Goal: Task Accomplishment & Management: Use online tool/utility

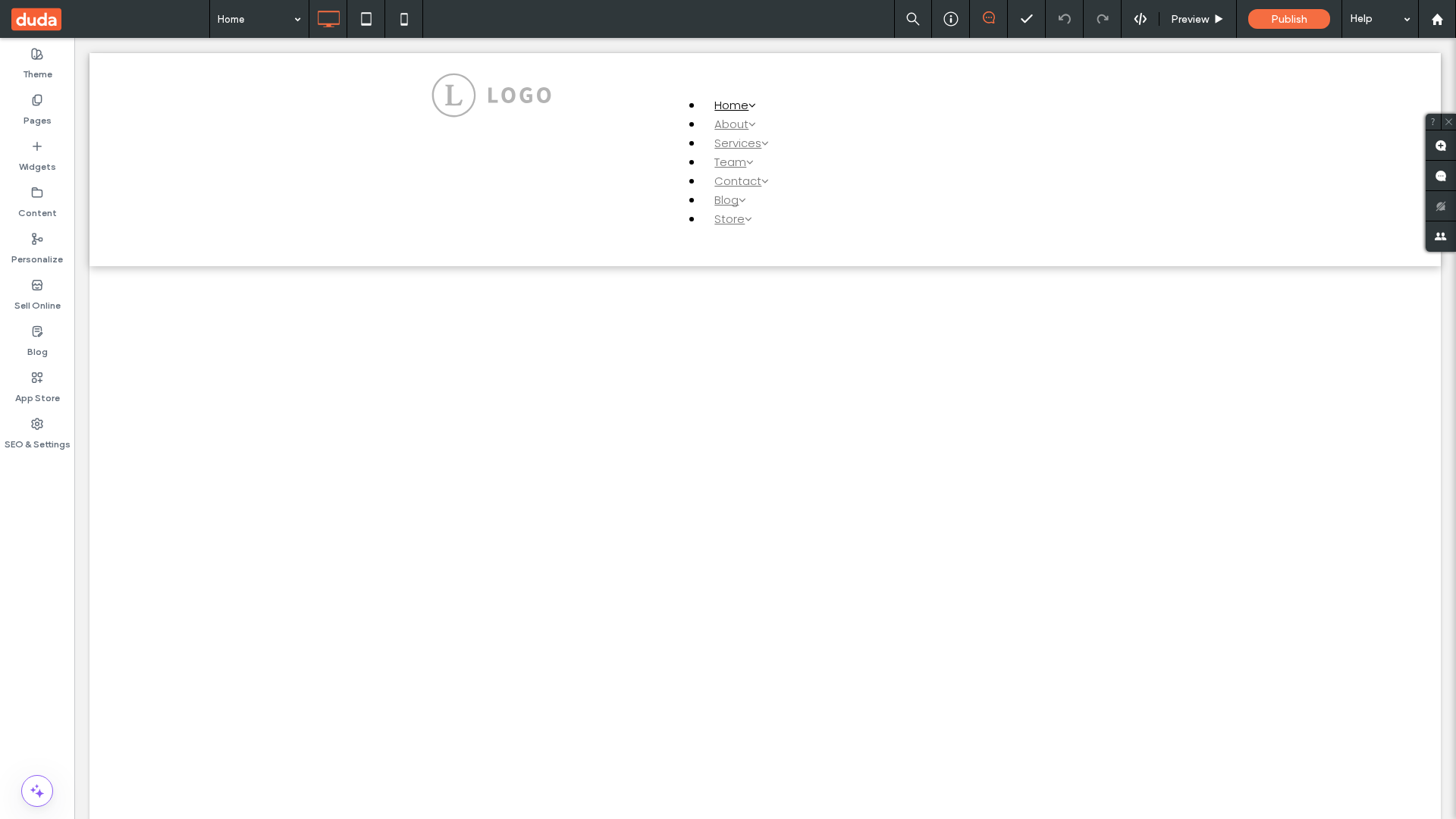
click at [37, 156] on label "Widgets" at bounding box center [37, 163] width 37 height 22
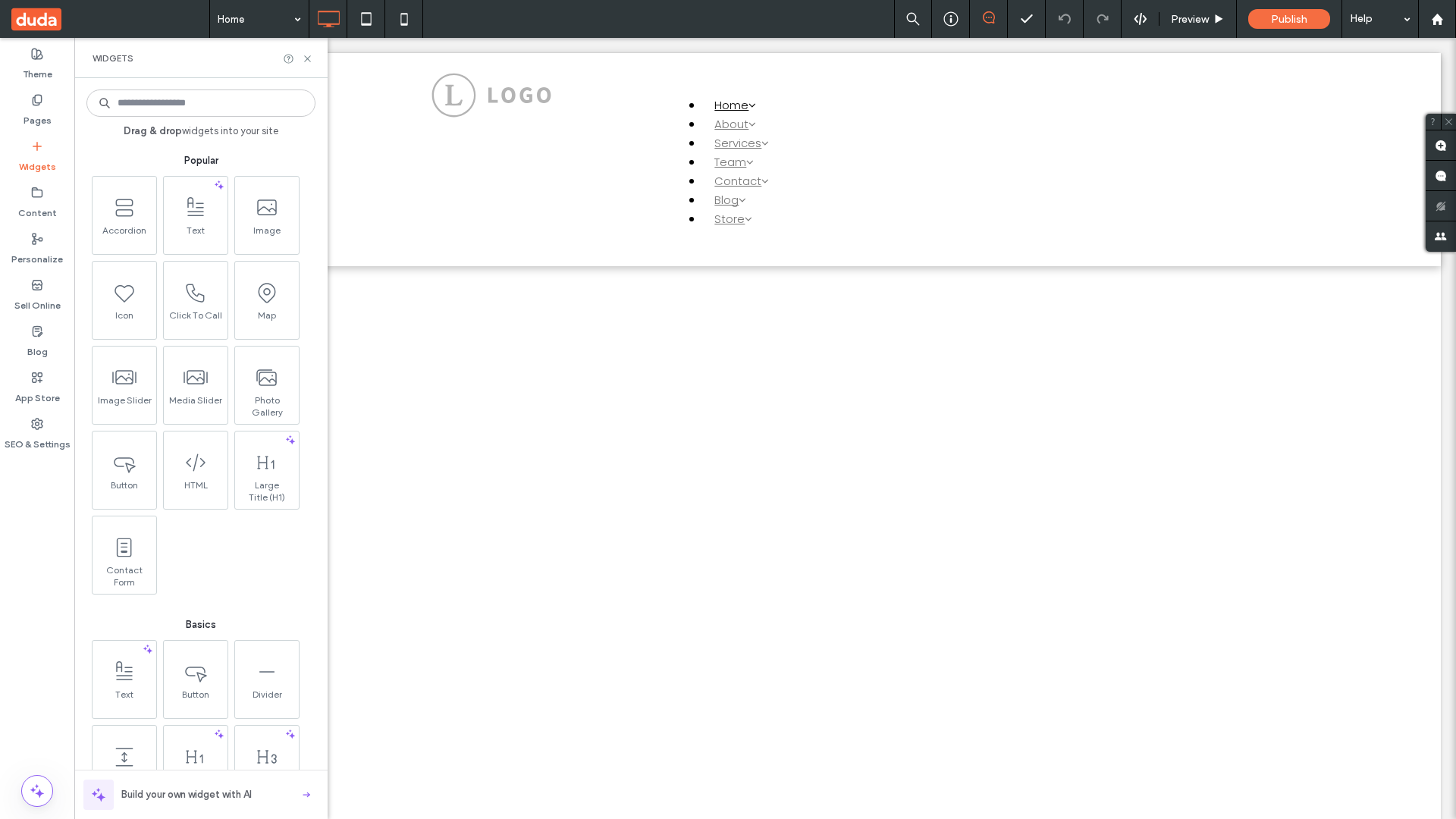
click at [265, 384] on use at bounding box center [266, 377] width 19 height 15
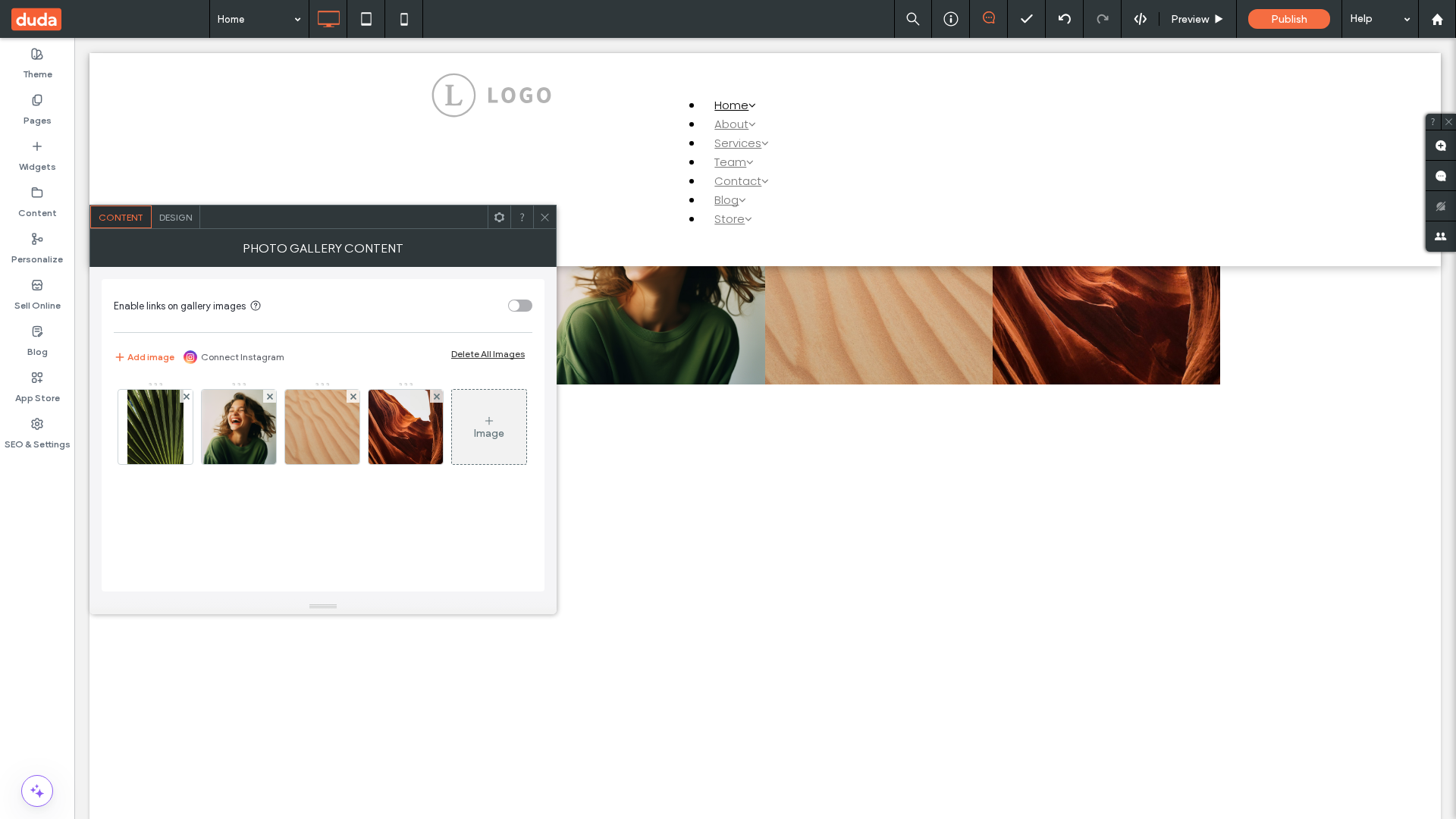
click at [110, 19] on span at bounding box center [110, 19] width 198 height 38
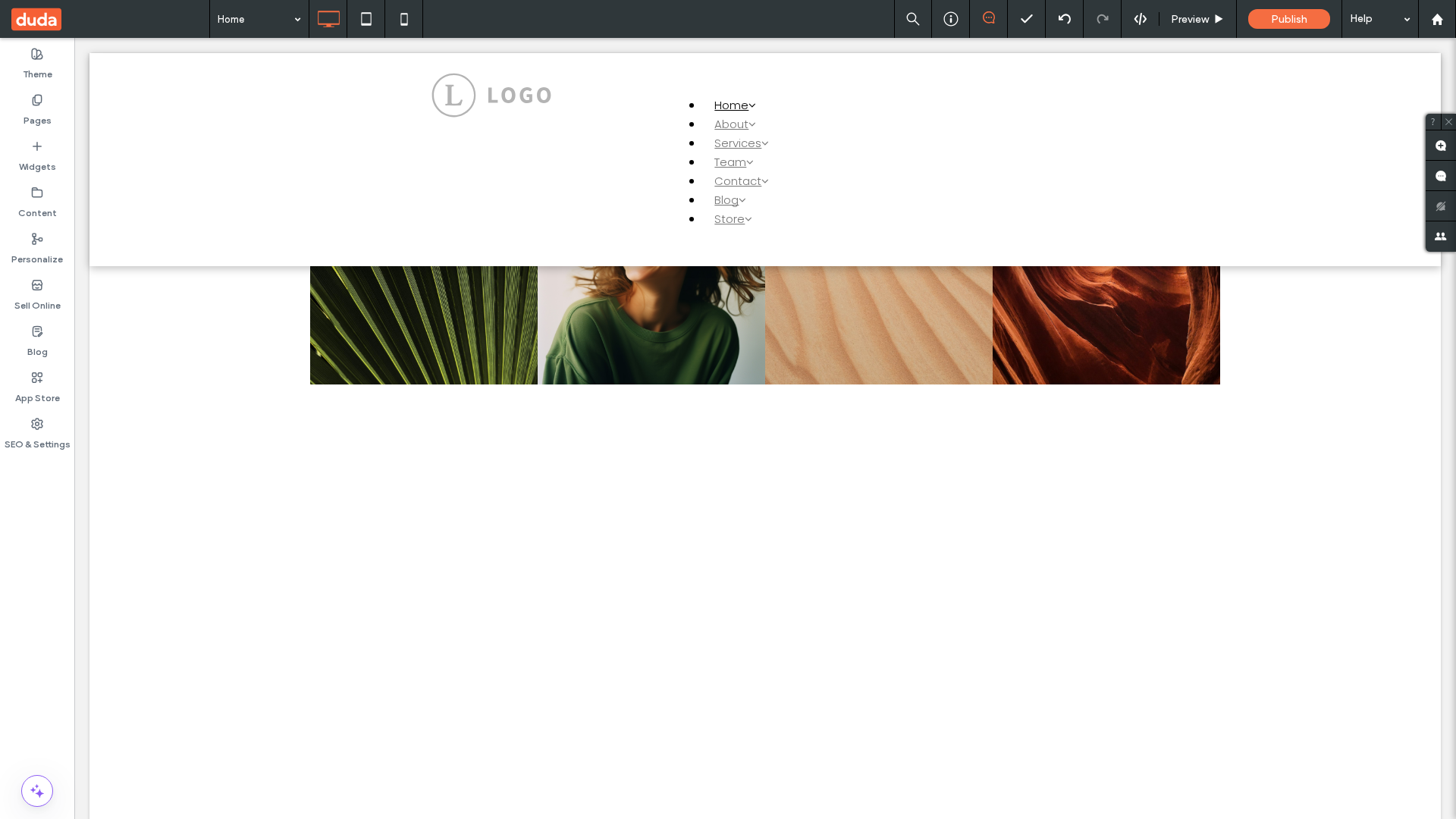
click at [110, 19] on span at bounding box center [110, 19] width 198 height 38
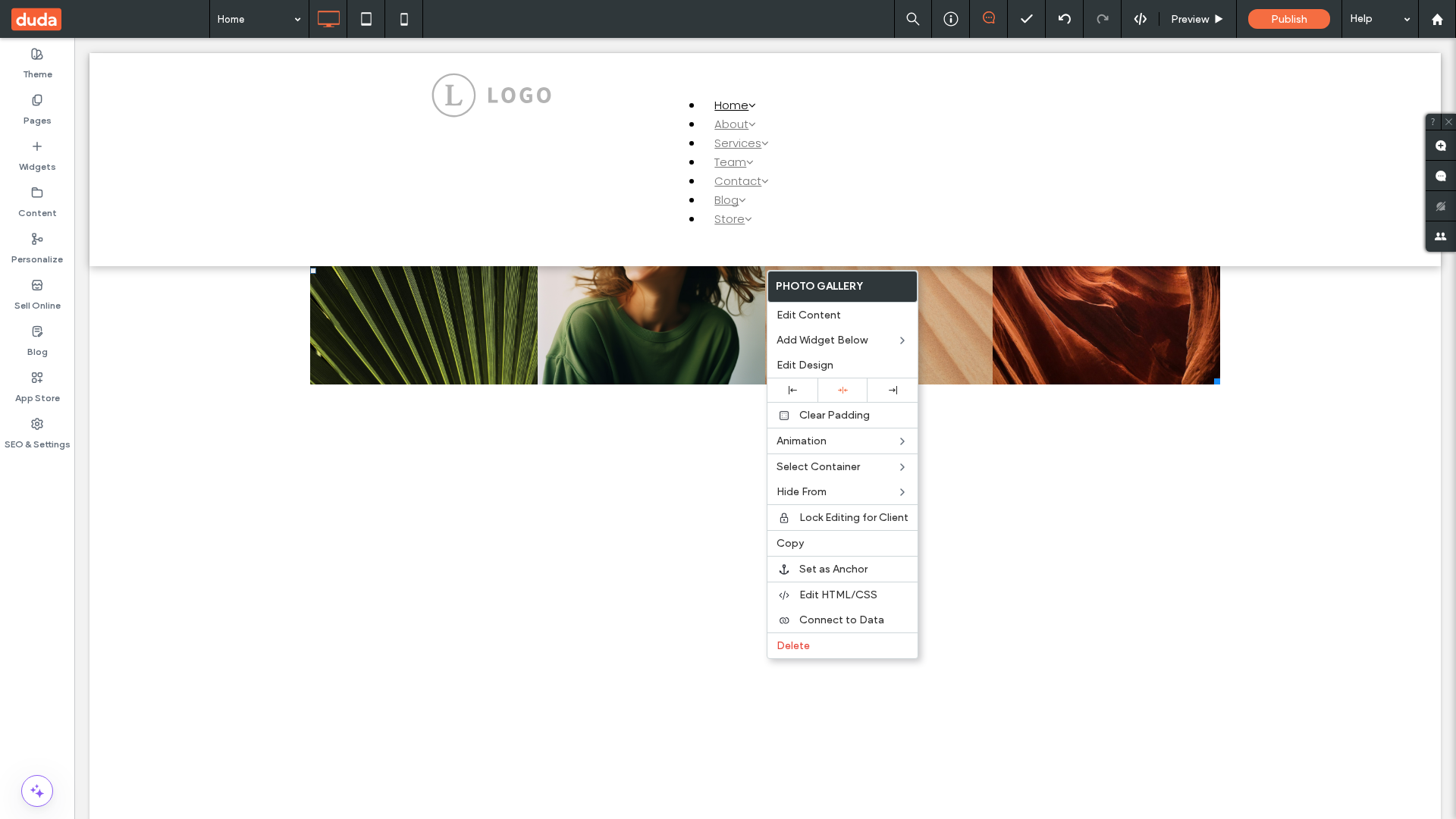
click at [843, 620] on span "Connect to Data" at bounding box center [841, 620] width 85 height 13
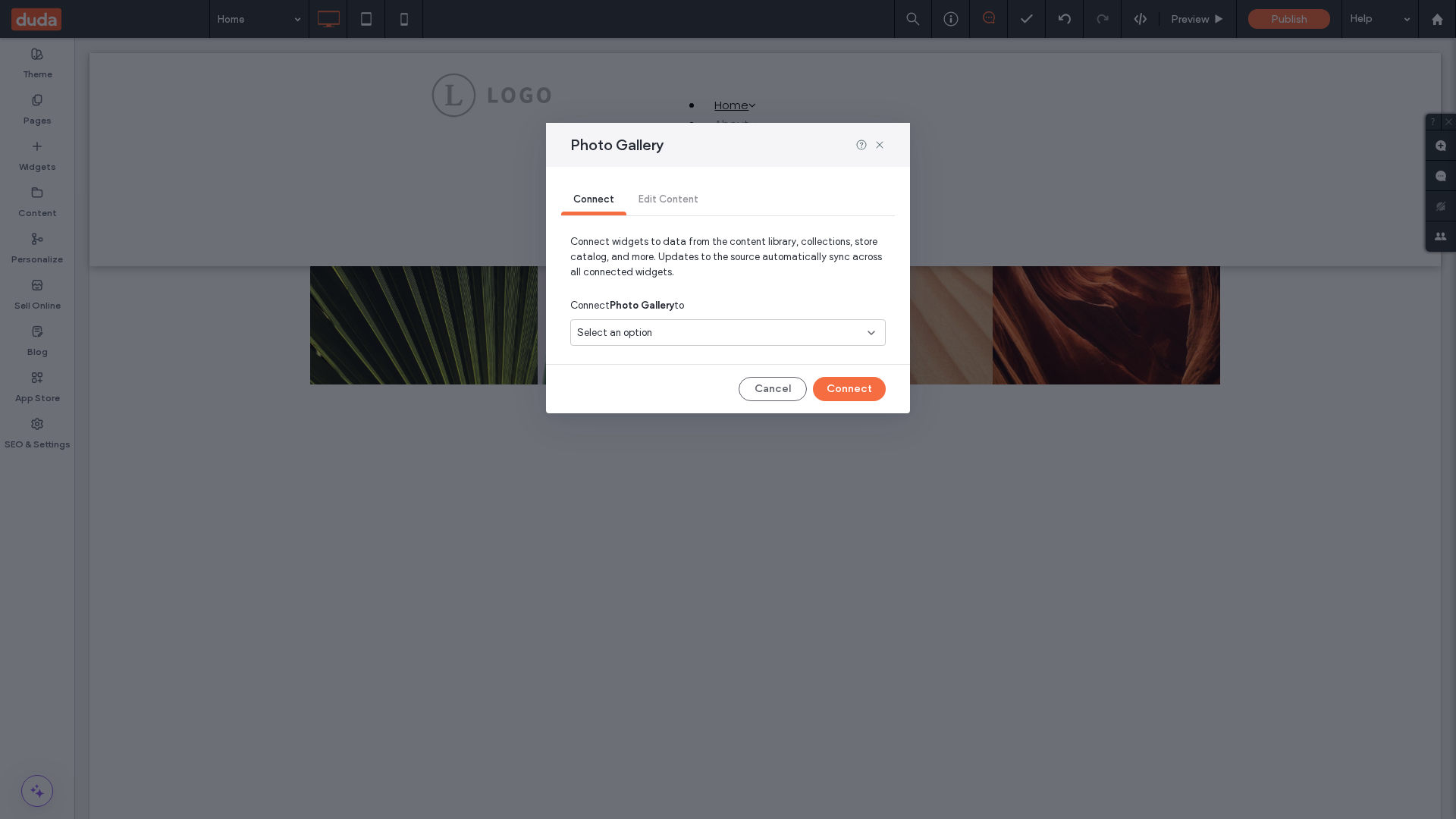
click at [728, 332] on div "Select an option" at bounding box center [718, 333] width 283 height 15
click at [648, 385] on span "Internal Collection 1" at bounding box center [649, 385] width 89 height 15
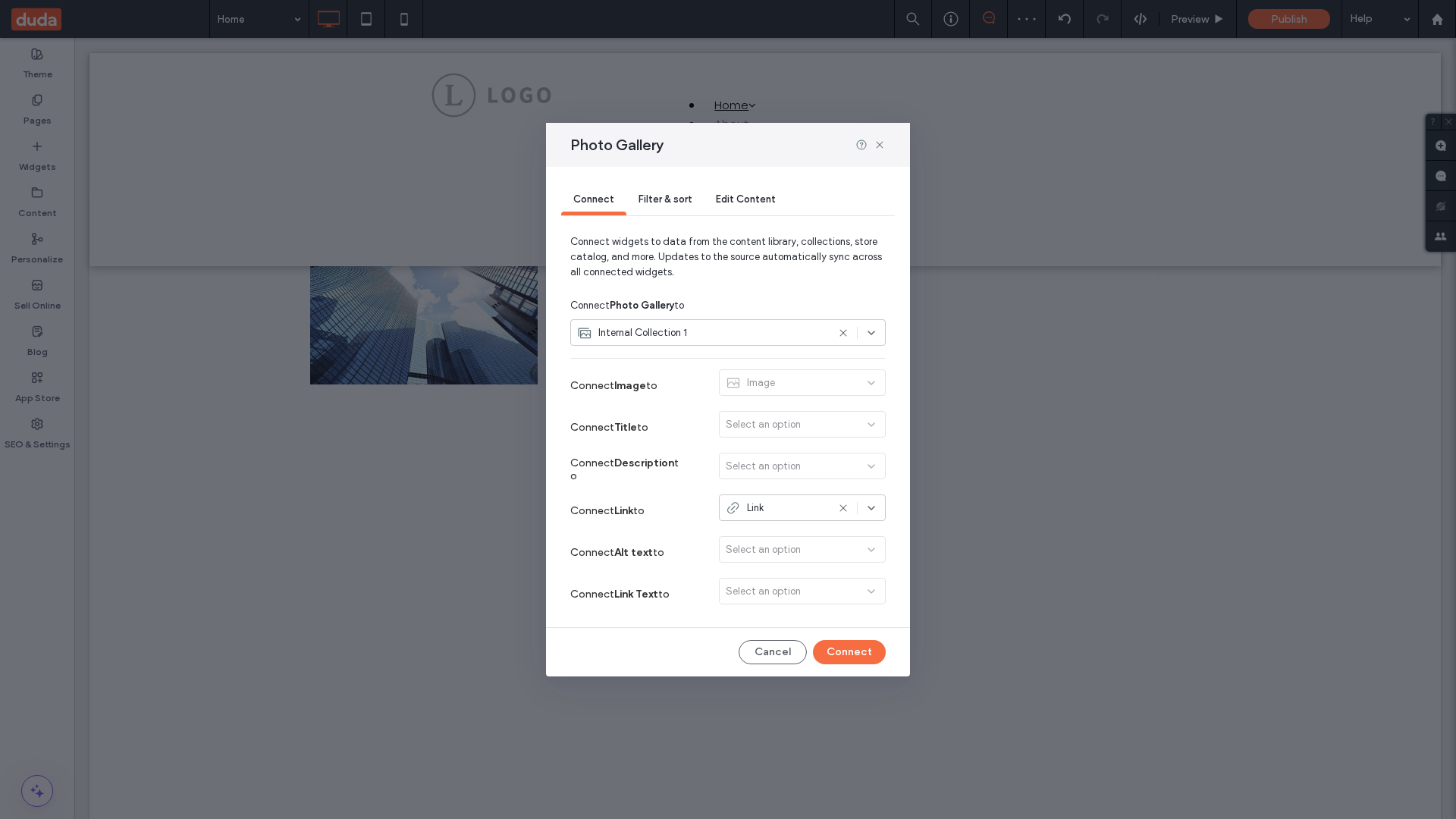
click at [849, 652] on button "Connect" at bounding box center [850, 651] width 73 height 24
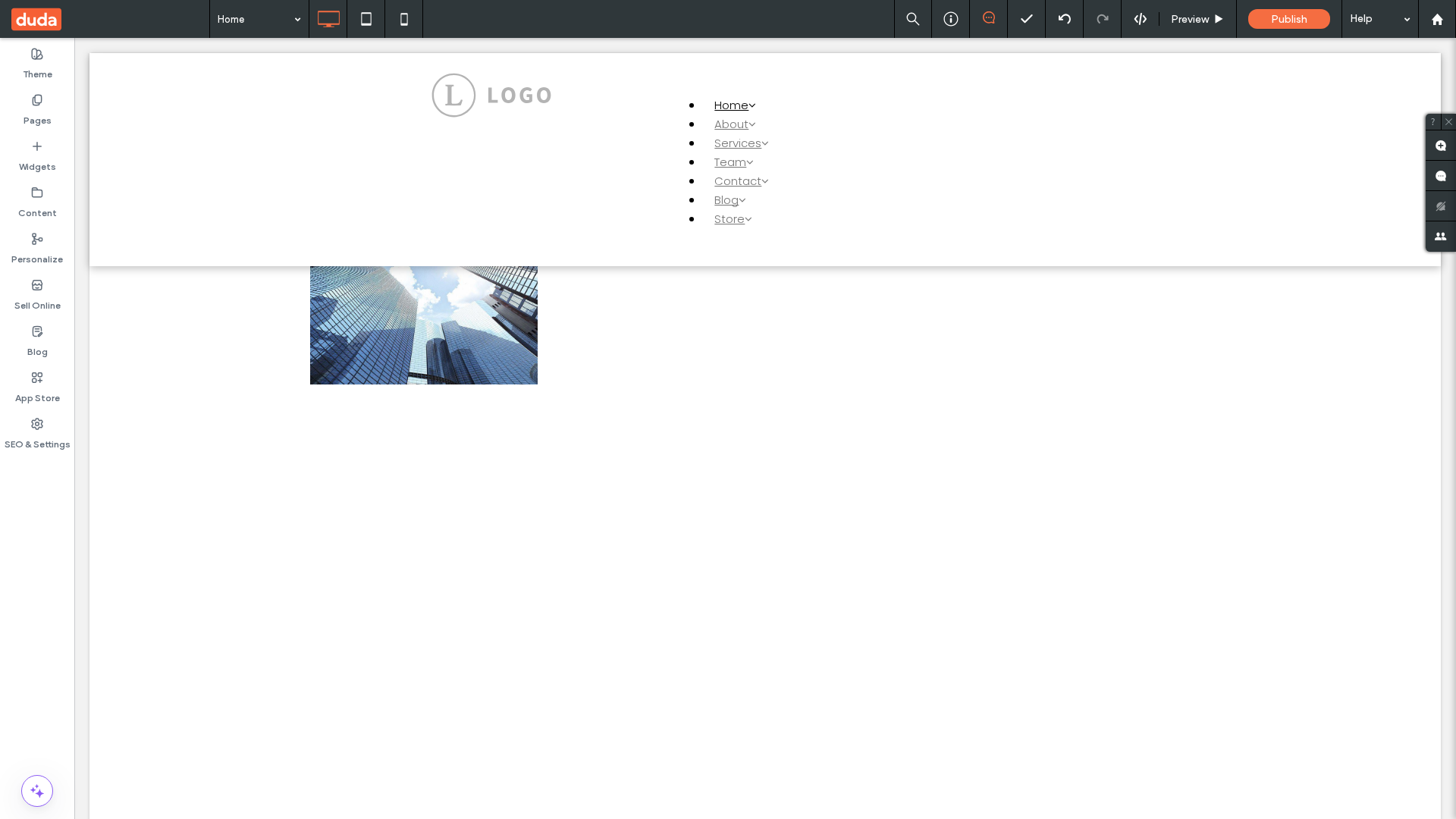
click at [37, 203] on label "Content" at bounding box center [37, 209] width 39 height 22
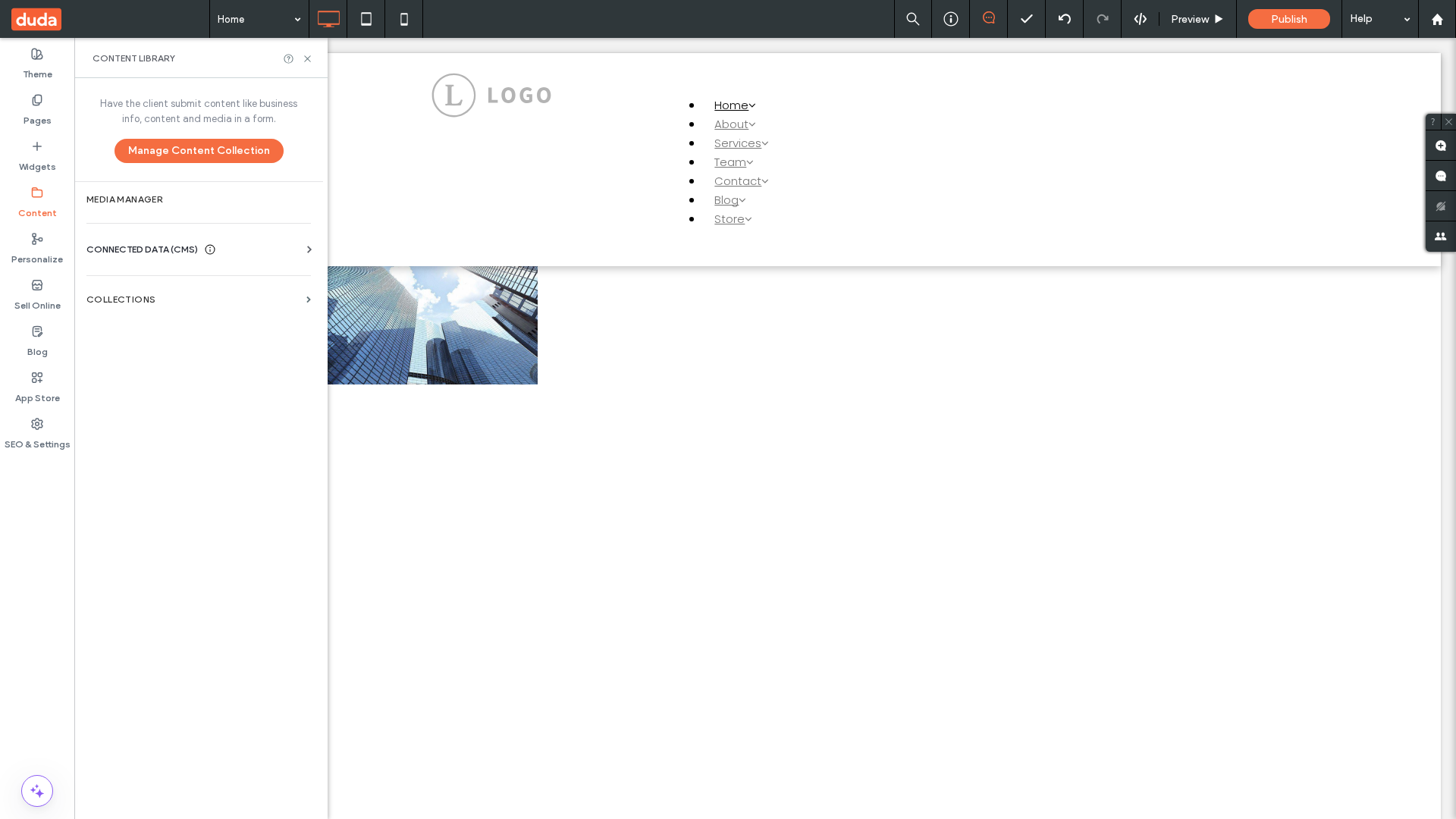
click at [199, 300] on label "Collections" at bounding box center [193, 299] width 213 height 11
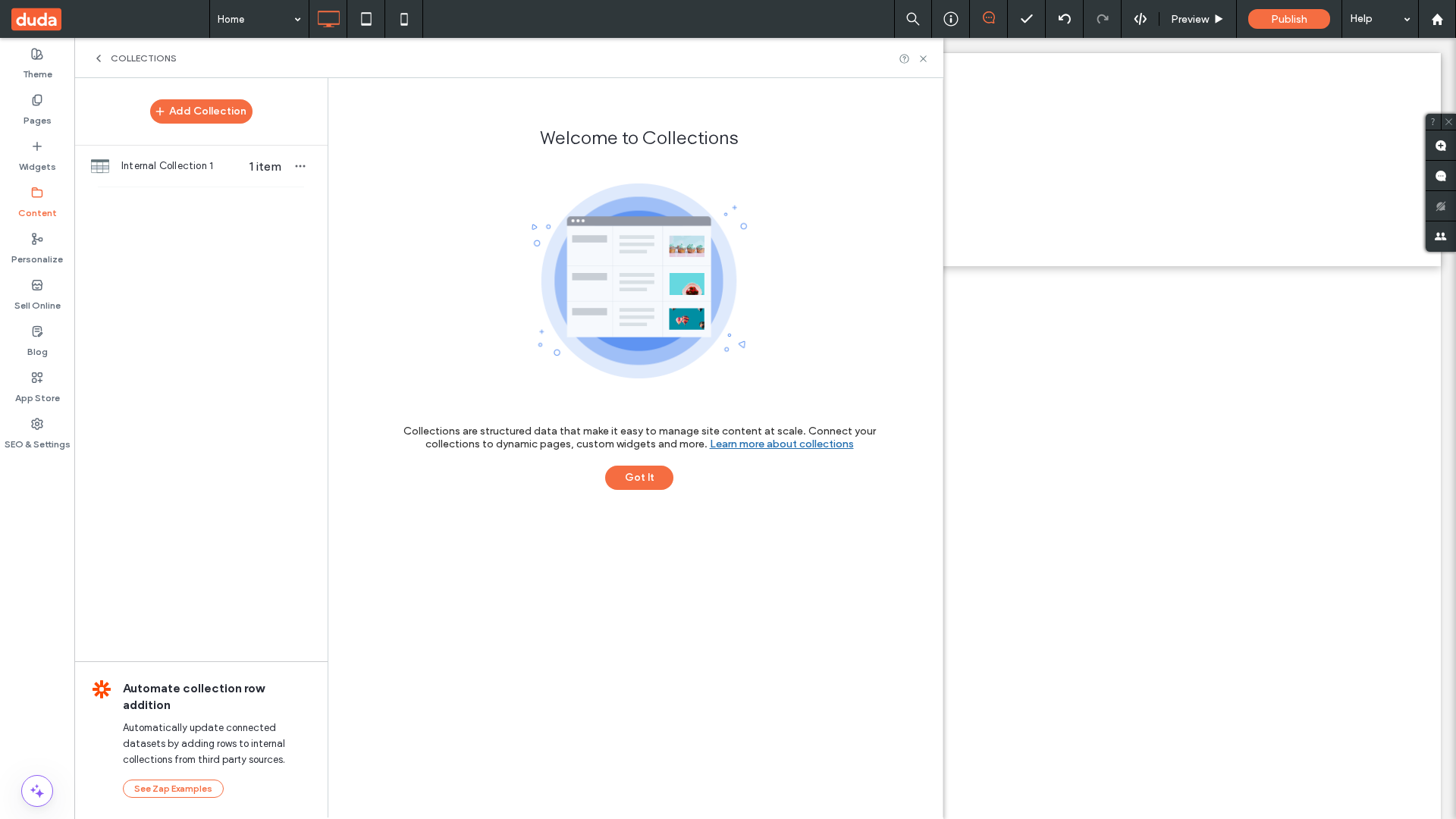
click at [201, 166] on span "Internal Collection 1" at bounding box center [179, 166] width 117 height 15
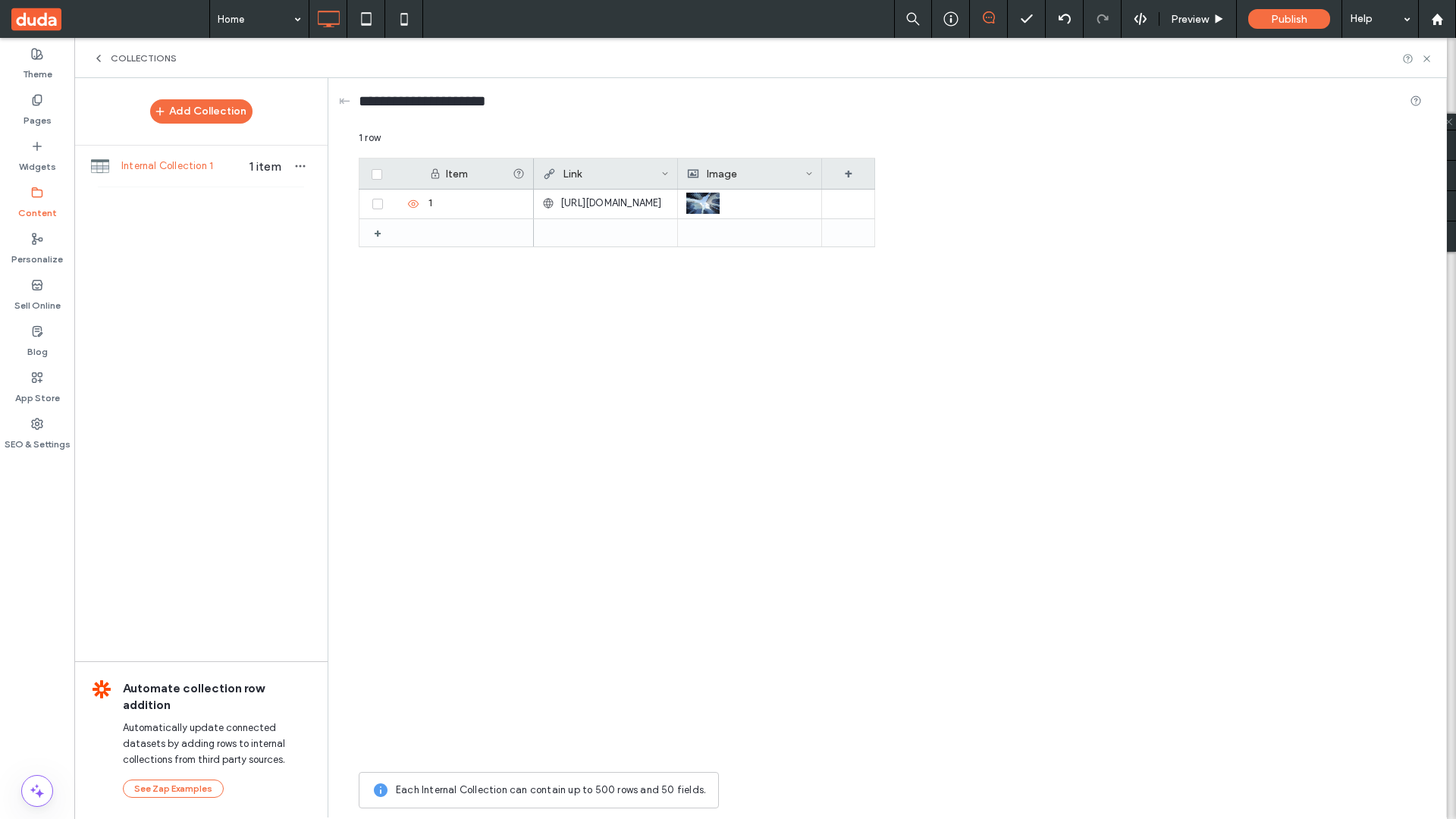
click at [665, 174] on icon at bounding box center [664, 173] width 7 height 7
click at [604, 205] on div "Delete Field" at bounding box center [604, 205] width 139 height 29
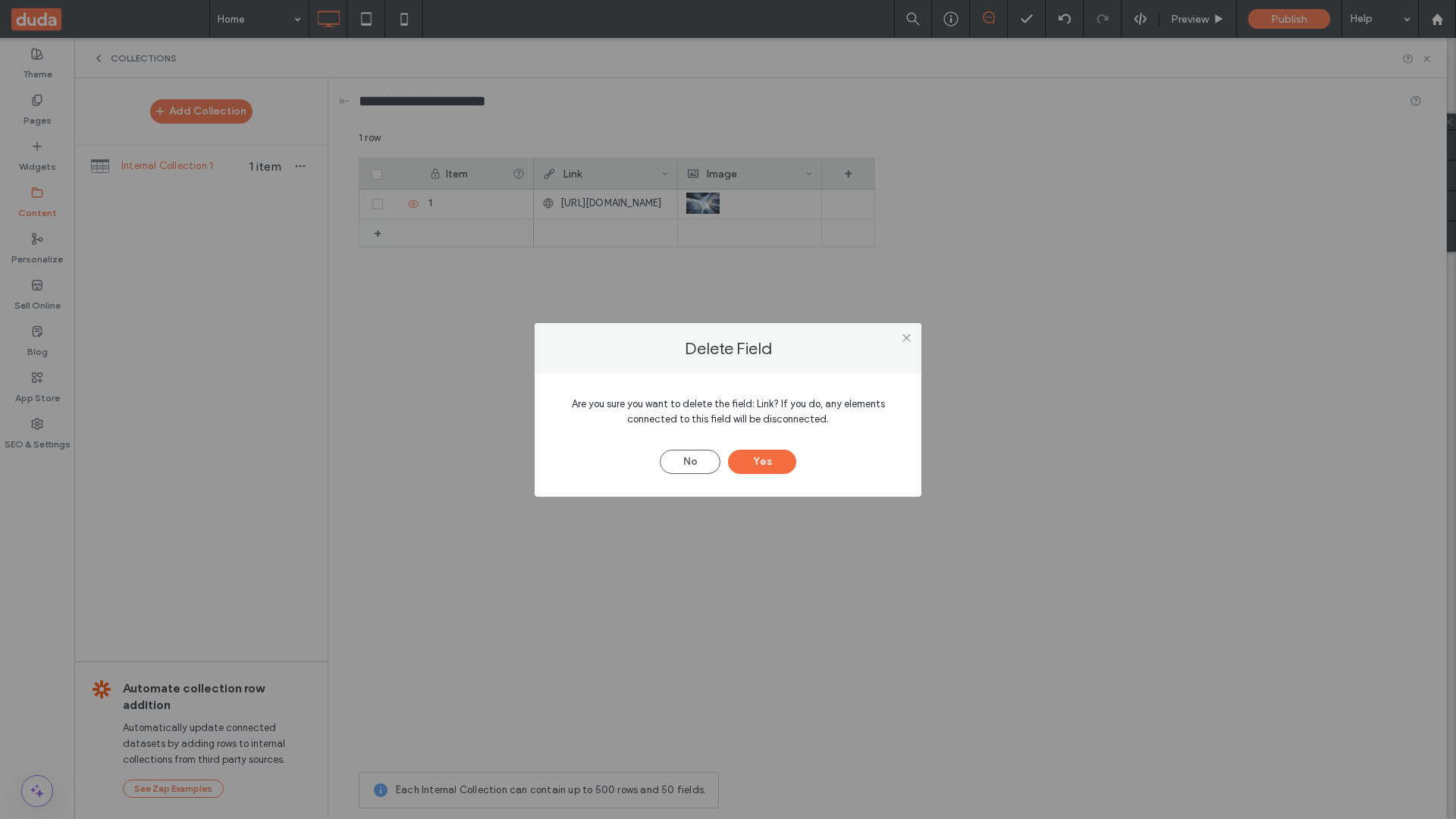
click at [762, 461] on button "Yes" at bounding box center [762, 461] width 68 height 24
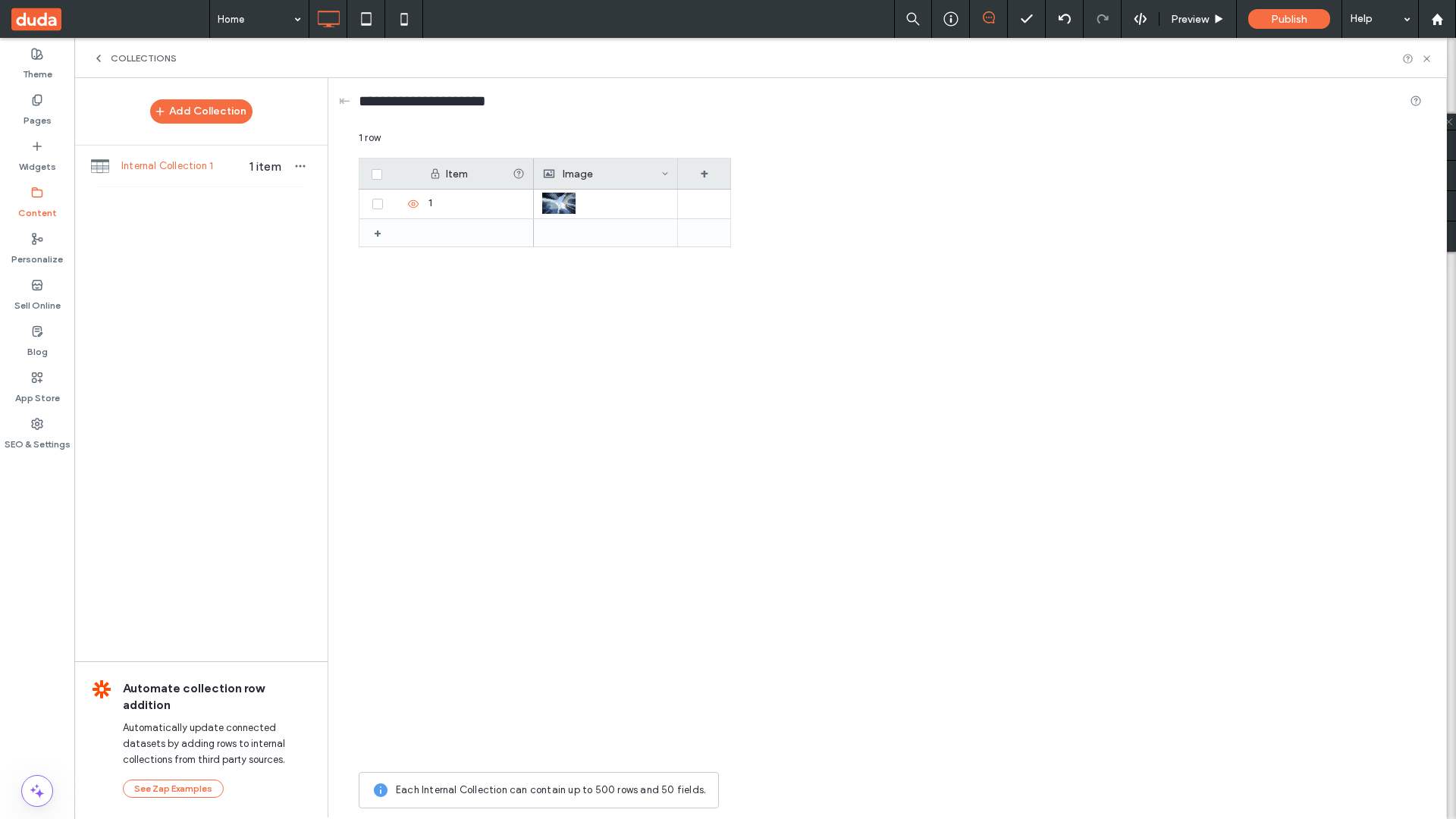
click at [144, 58] on span "Collections" at bounding box center [143, 58] width 66 height 12
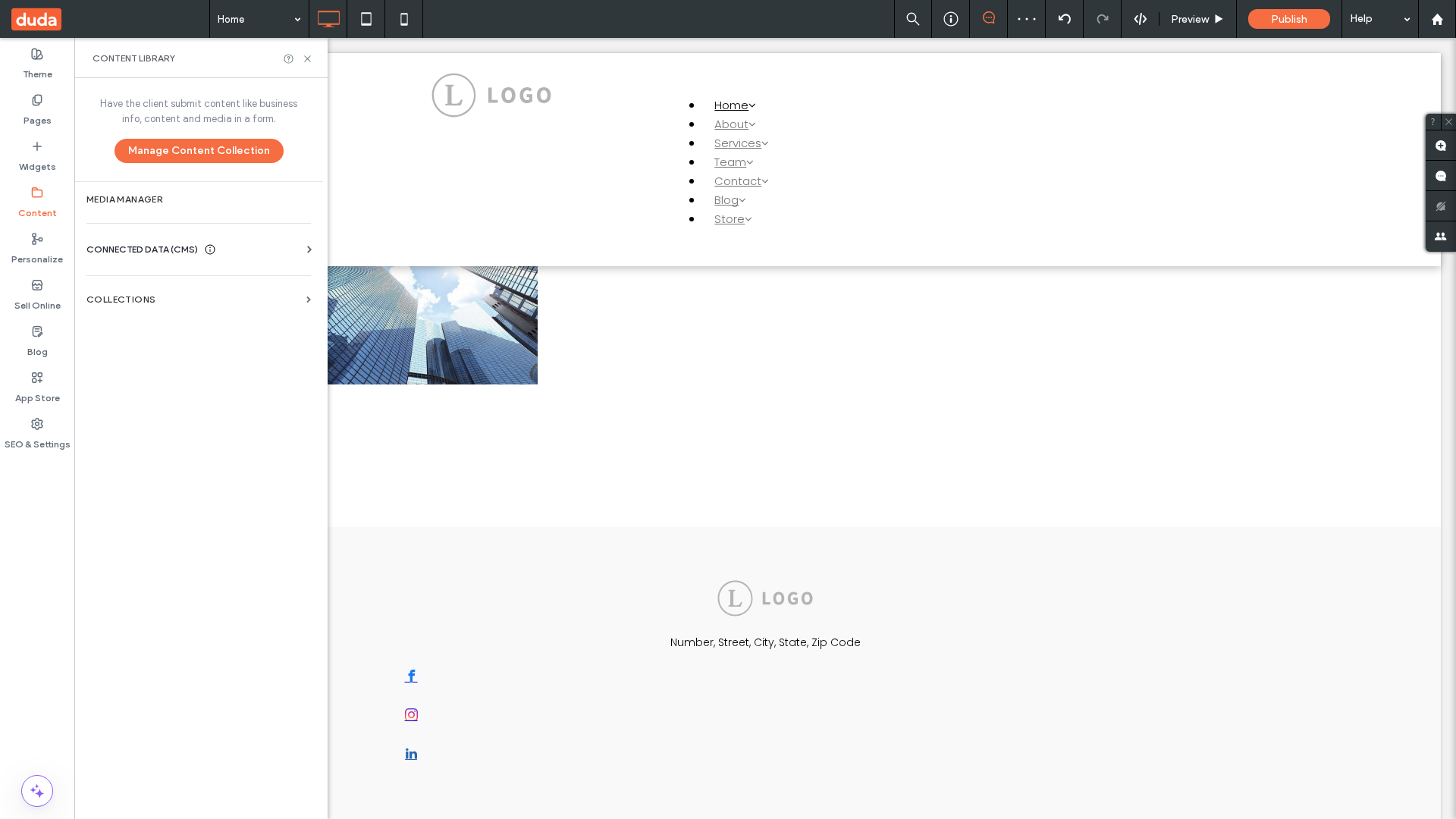
click at [307, 58] on use at bounding box center [306, 58] width 6 height 6
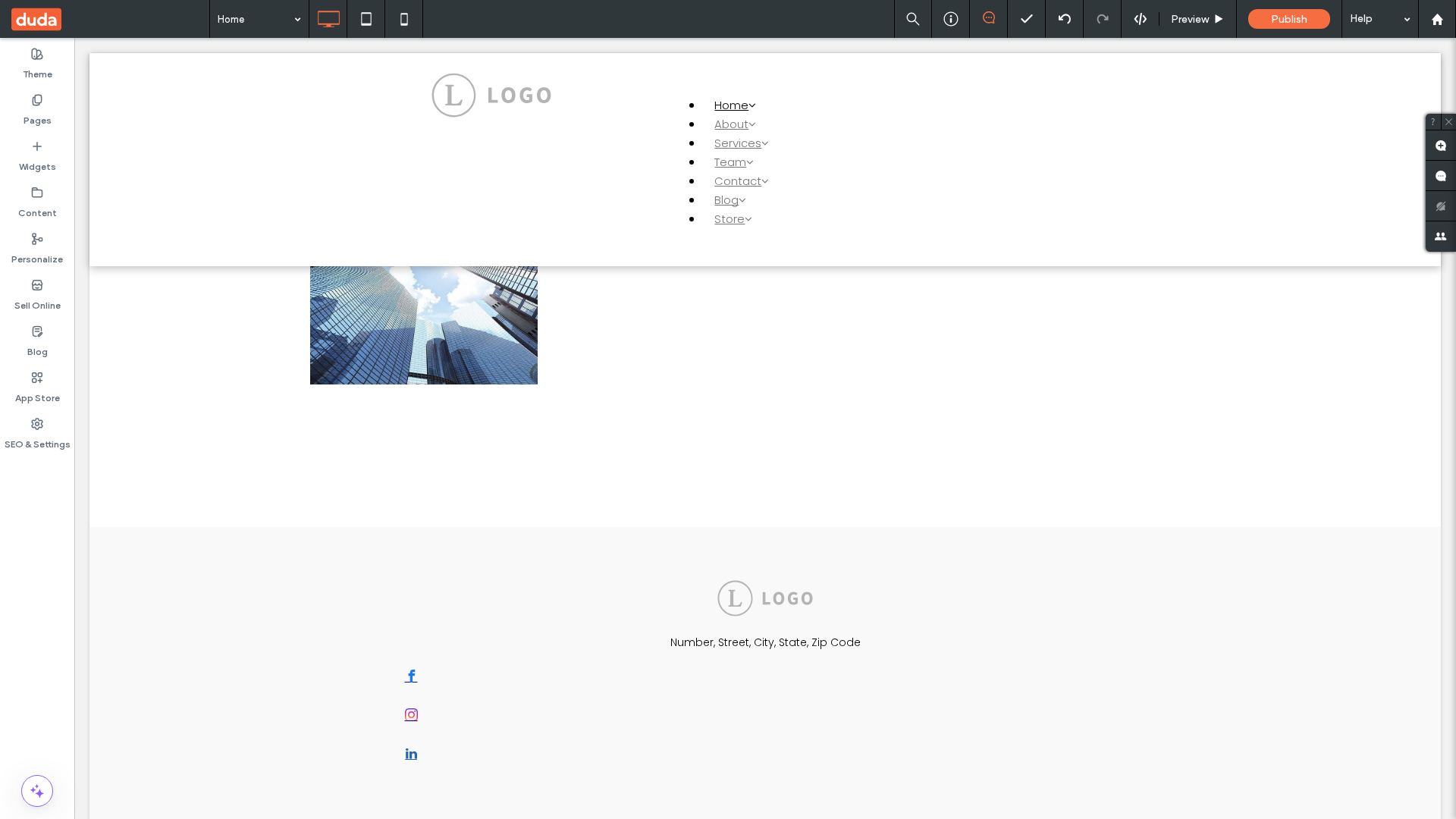
click at [110, 19] on span at bounding box center [110, 19] width 198 height 38
click at [37, 203] on label "Content" at bounding box center [37, 209] width 39 height 22
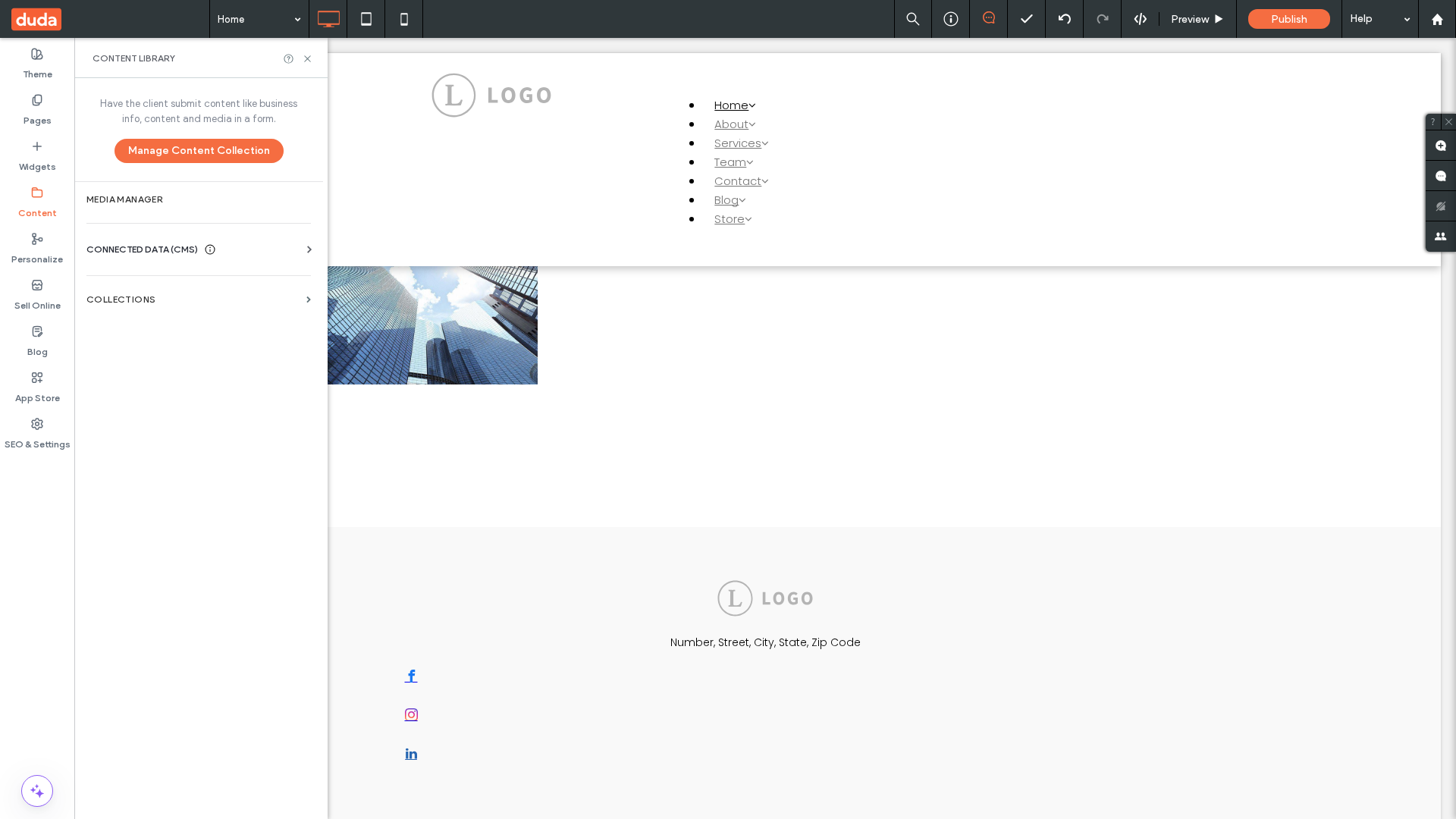
click at [199, 300] on label "Collections" at bounding box center [193, 299] width 213 height 11
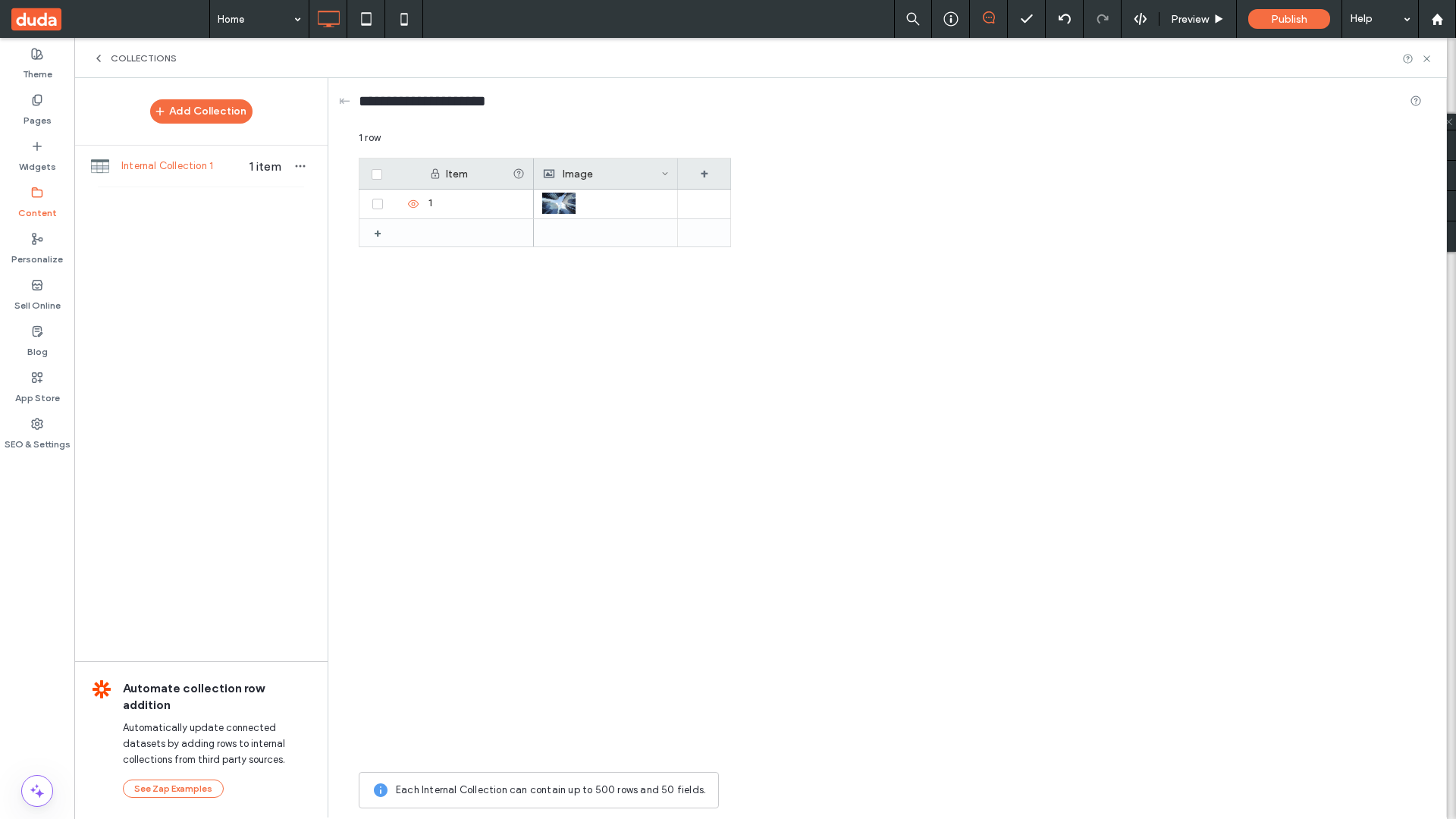
click at [1426, 58] on use at bounding box center [1425, 58] width 6 height 6
